Goal: Book appointment/travel/reservation

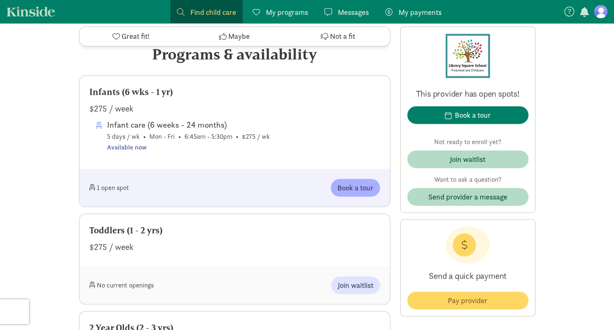
scroll to position [402, 0]
click at [356, 185] on span "Book a tour" at bounding box center [355, 188] width 36 height 11
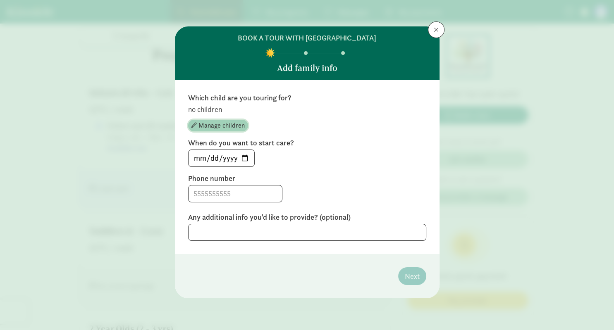
click at [234, 124] on span "Manage children" at bounding box center [221, 126] width 46 height 10
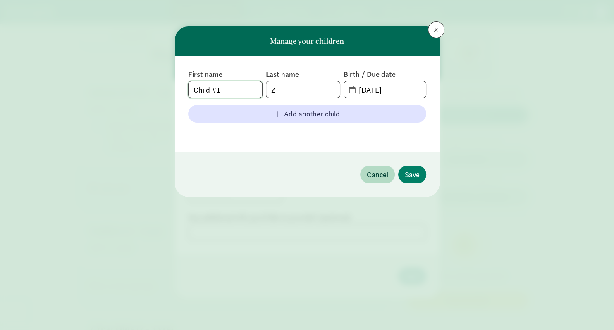
drag, startPoint x: 255, startPoint y: 88, endPoint x: 141, endPoint y: 85, distance: 114.6
click at [141, 85] on div "Manage your children First name Child #1 Last name Z Birth / Due date [DATE] Ad…" at bounding box center [307, 165] width 614 height 330
type input "C"
type input "Autumn"
click at [300, 95] on input "Z" at bounding box center [303, 89] width 74 height 17
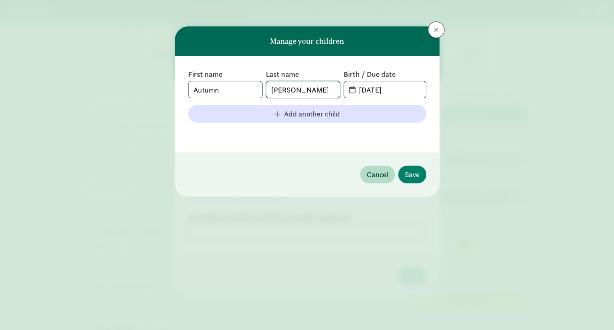
type input "[PERSON_NAME]"
click at [393, 93] on input "[DATE]" at bounding box center [390, 89] width 72 height 17
drag, startPoint x: 378, startPoint y: 88, endPoint x: 354, endPoint y: 88, distance: 23.6
click at [354, 88] on input "[DATE]" at bounding box center [390, 89] width 72 height 17
type input "[DATE]"
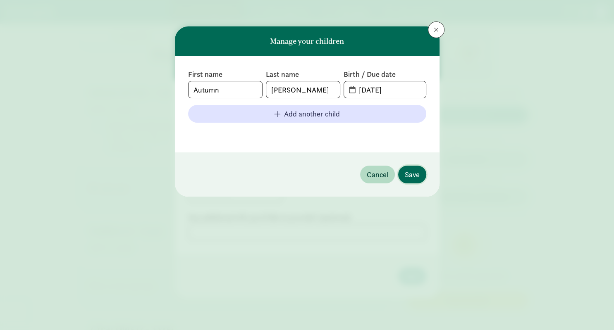
click at [407, 167] on button "Save" at bounding box center [412, 175] width 28 height 18
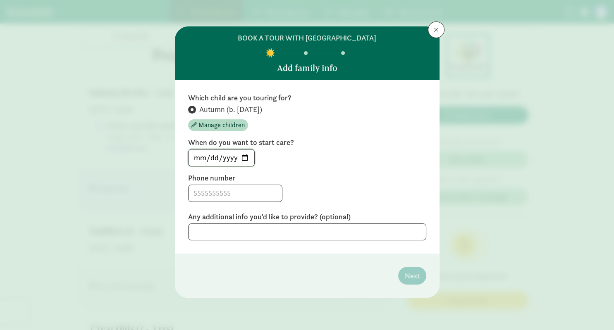
click at [249, 156] on input "[DATE]" at bounding box center [222, 158] width 66 height 17
type input "[DATE]"
click at [227, 198] on input at bounding box center [235, 193] width 93 height 17
type input "[PHONE_NUMBER]"
click at [262, 232] on textarea at bounding box center [307, 232] width 238 height 17
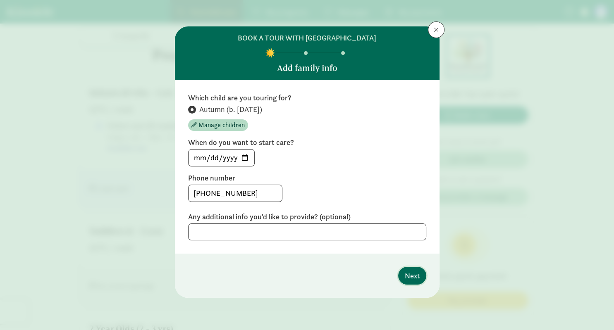
click at [412, 274] on span "Next" at bounding box center [412, 275] width 15 height 11
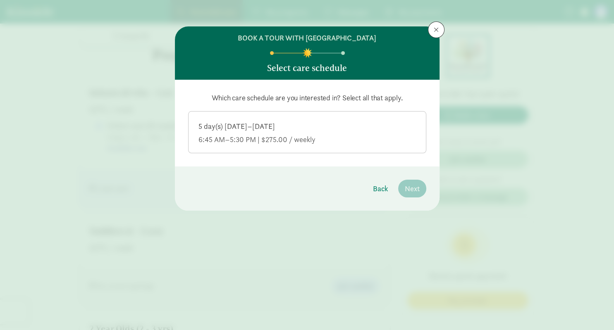
click at [344, 135] on div "5 day(s) [DATE]–[DATE]" at bounding box center [307, 140] width 218 height 10
click at [0, 0] on input "5 day(s) [DATE]–[DATE] 6:45 AM–5:30 PM | $275.00 / weekly" at bounding box center [0, 0] width 0 height 0
click at [411, 185] on span "Next" at bounding box center [412, 188] width 15 height 11
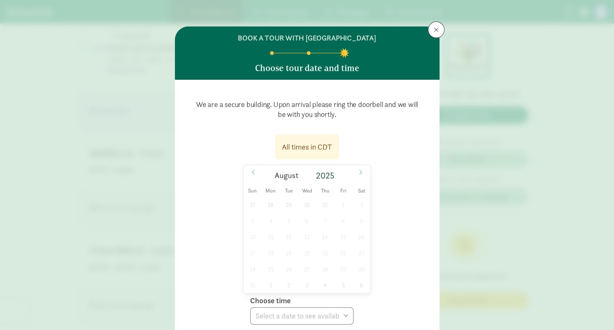
scroll to position [489, 0]
click at [360, 173] on icon at bounding box center [360, 173] width 5 height 6
click at [326, 206] on span "4" at bounding box center [325, 205] width 16 height 16
click at [250, 308] on select "Choose time 08:45 AM 09:15 AM 09:45 AM 10:15 AM 02:15 PM 02:45 PM 03:15 PM 03:4…" at bounding box center [301, 316] width 103 height 17
select select "[DATE]T15:45:00.000-05:00"
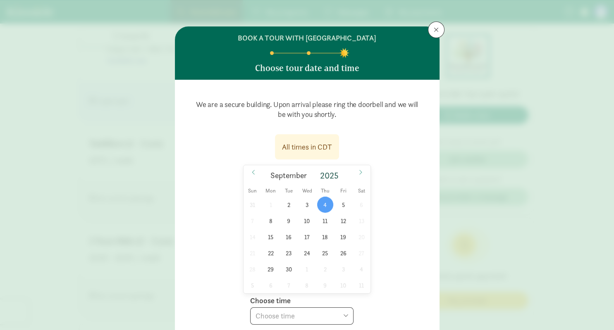
click option "03:45 PM" at bounding box center [0, 0] width 0 height 0
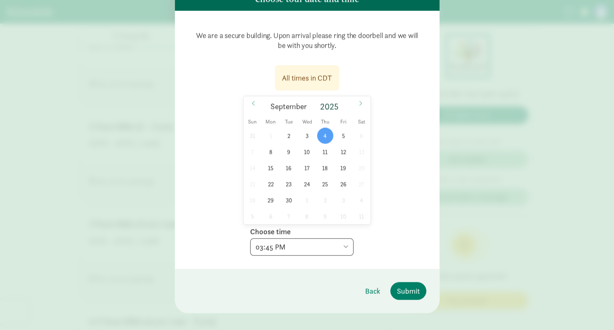
scroll to position [78, 0]
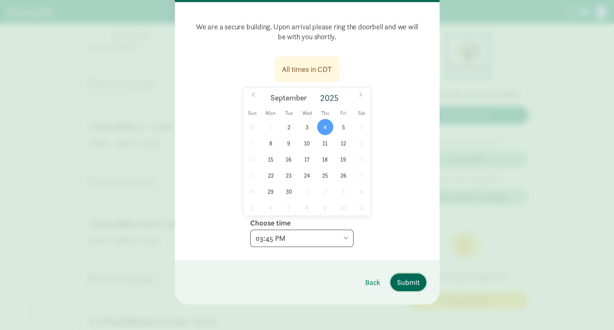
click at [416, 282] on span "Submit" at bounding box center [408, 282] width 23 height 11
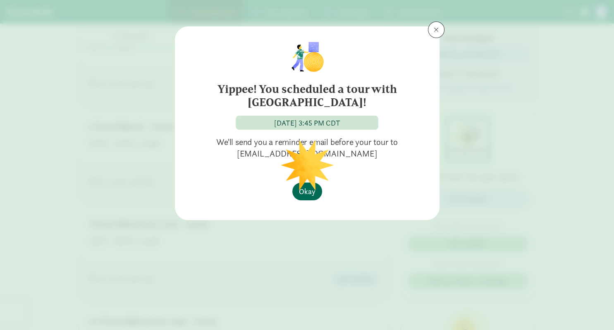
scroll to position [0, 0]
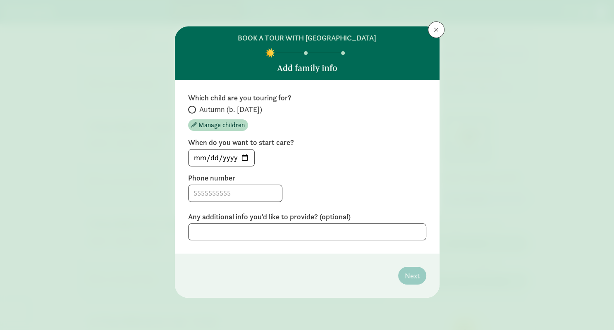
click at [218, 113] on span "Autumn (b. [DATE])" at bounding box center [230, 110] width 63 height 10
click at [194, 112] on input "Autumn (b. [DATE])" at bounding box center [190, 109] width 5 height 5
radio input "true"
click at [245, 157] on input "[DATE]" at bounding box center [222, 158] width 66 height 17
type input "[DATE]"
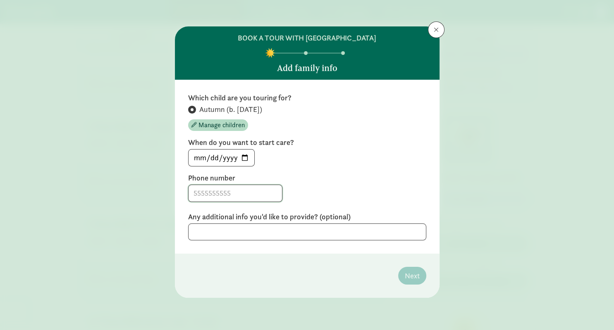
click at [248, 191] on input at bounding box center [235, 193] width 93 height 17
type input "[PHONE_NUMBER]"
click at [412, 273] on span "Next" at bounding box center [412, 275] width 15 height 11
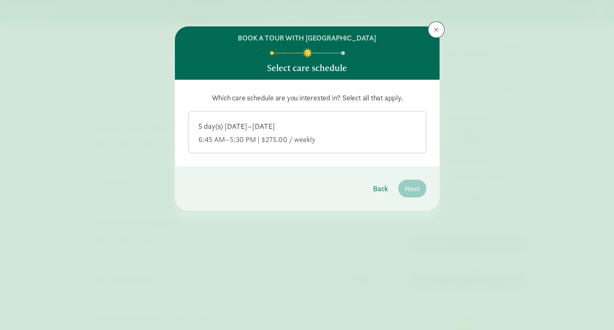
click at [325, 136] on div "6:45 AM–5:30 PM | $275.00 / weekly" at bounding box center [307, 140] width 218 height 10
click at [0, 0] on input "5 day(s) [DATE]–[DATE] 6:45 AM–5:30 PM | $275.00 / weekly" at bounding box center [0, 0] width 0 height 0
click at [411, 188] on span "Next" at bounding box center [412, 188] width 15 height 11
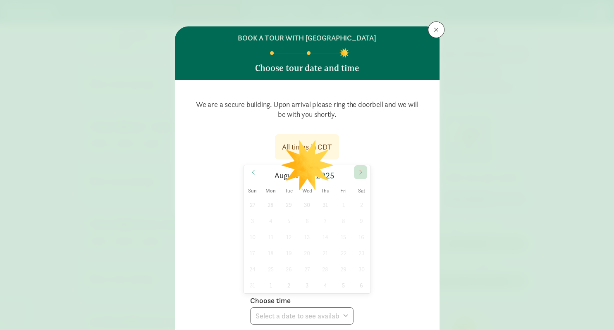
click at [360, 173] on icon at bounding box center [360, 173] width 5 height 6
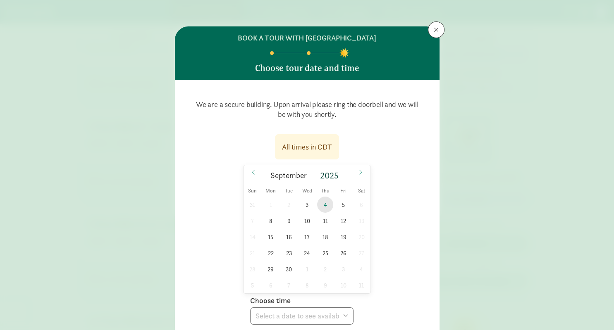
click at [327, 206] on span "4" at bounding box center [325, 205] width 16 height 16
click at [336, 325] on div "We are a secure building. Upon arrival please ring the doorbell and we will be …" at bounding box center [307, 209] width 265 height 258
click at [250, 308] on select "Choose time 08:45 AM 09:15 AM 09:45 AM 10:15 AM 02:15 PM 02:45 PM 03:15 PM" at bounding box center [301, 316] width 103 height 17
